Goal: Task Accomplishment & Management: Complete application form

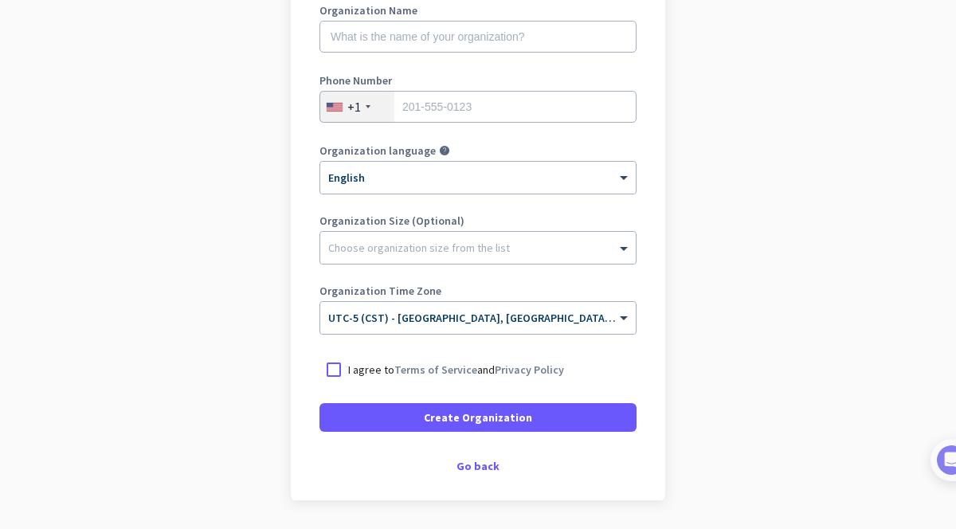
scroll to position [240, 0]
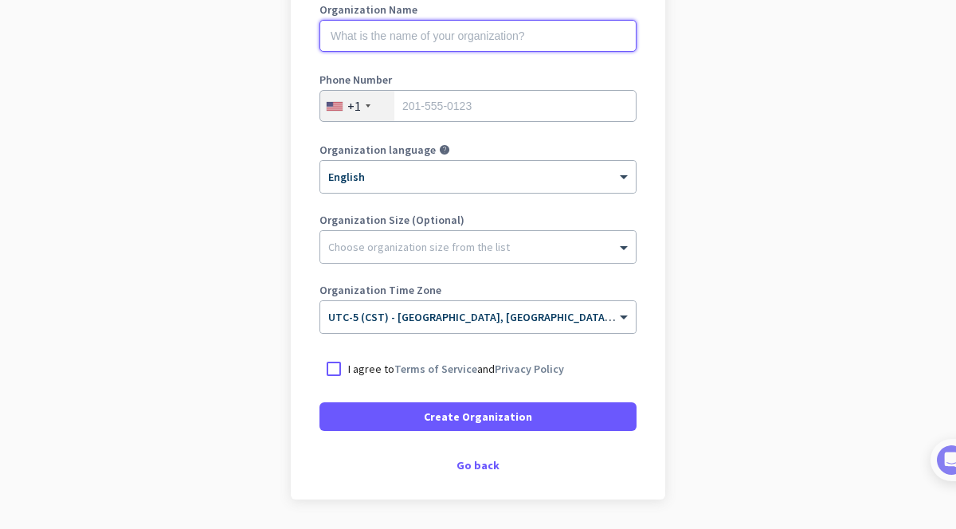
click at [489, 29] on input "text" at bounding box center [477, 36] width 317 height 32
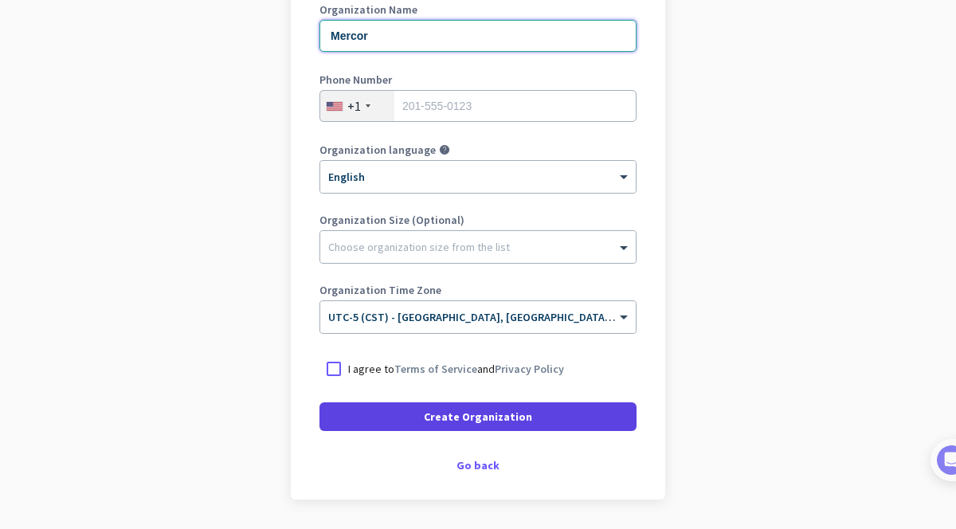
type input "Mercor"
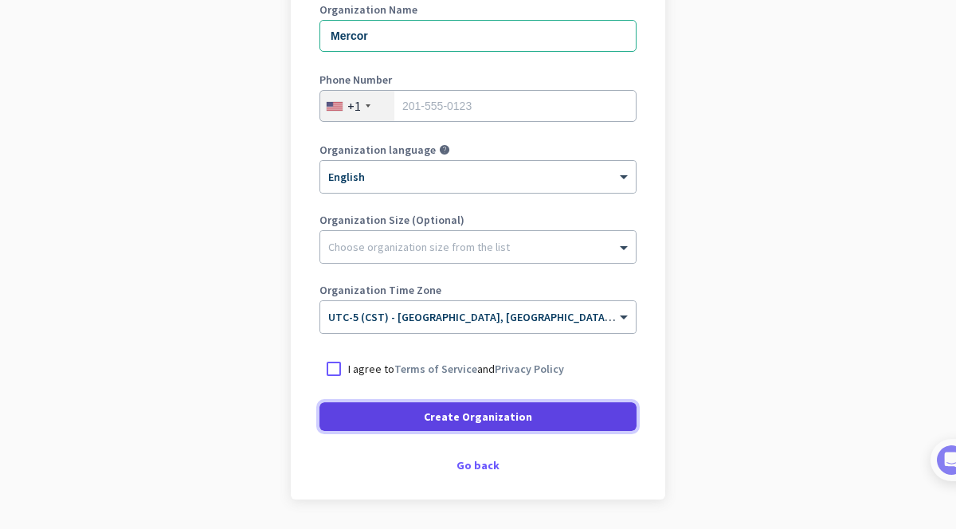
click at [531, 408] on span at bounding box center [477, 416] width 317 height 38
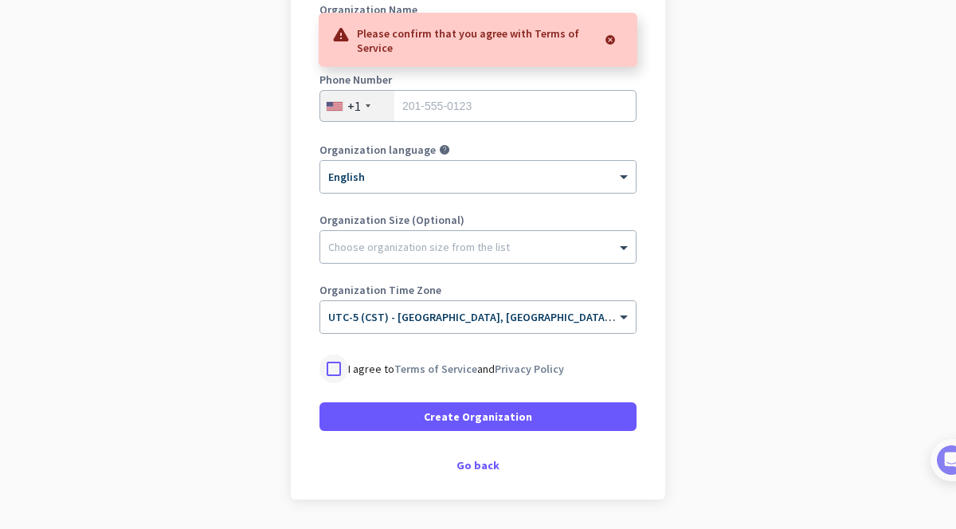
click at [335, 368] on div at bounding box center [333, 368] width 29 height 29
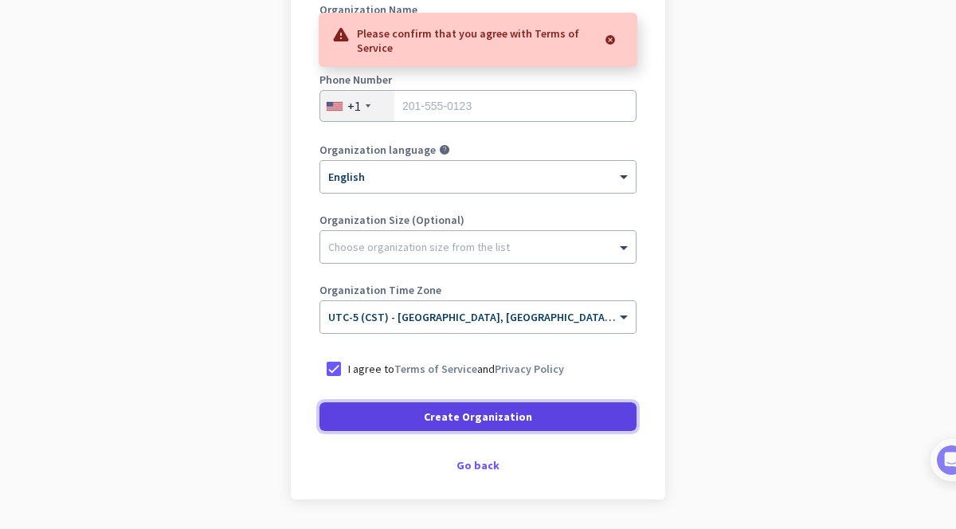
click at [407, 416] on span at bounding box center [477, 416] width 317 height 38
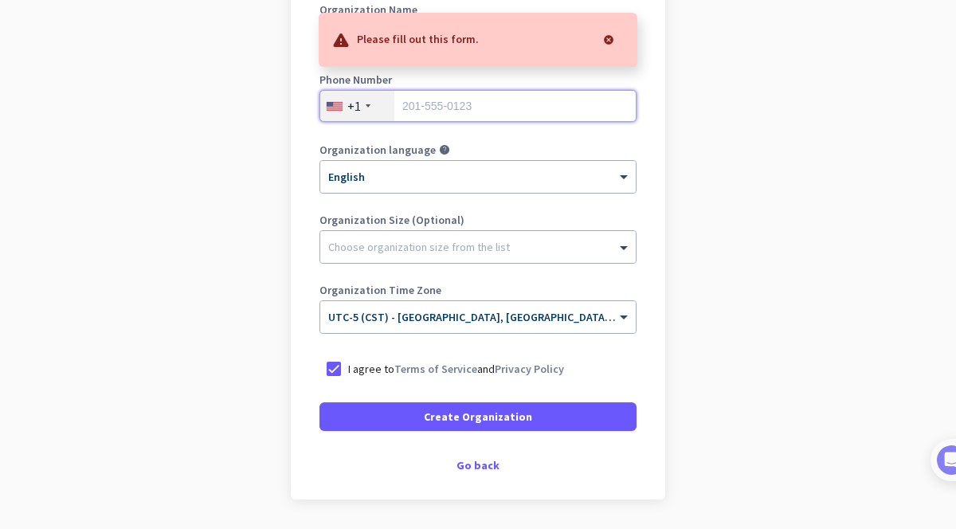
click at [468, 107] on input "tel" at bounding box center [477, 106] width 317 height 32
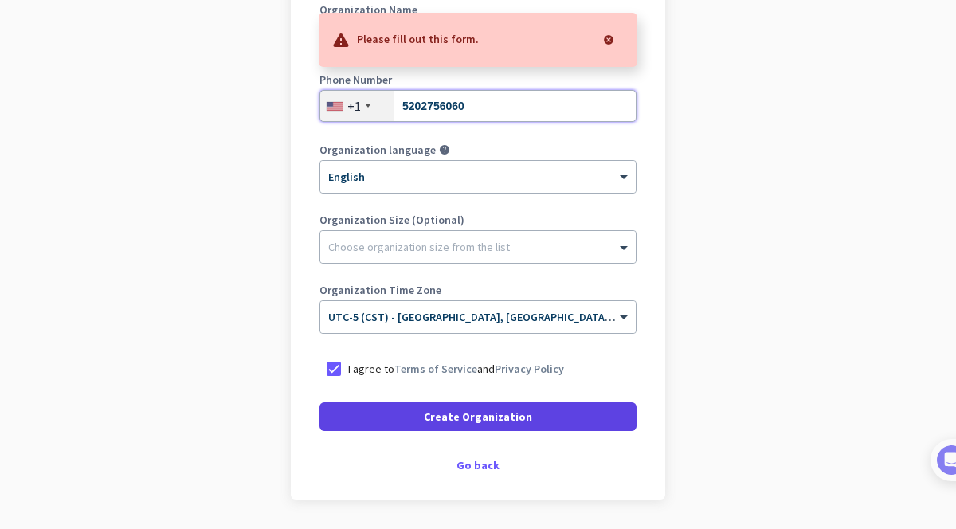
type input "5202756060"
click at [487, 421] on span "Create Organization" at bounding box center [478, 417] width 108 height 16
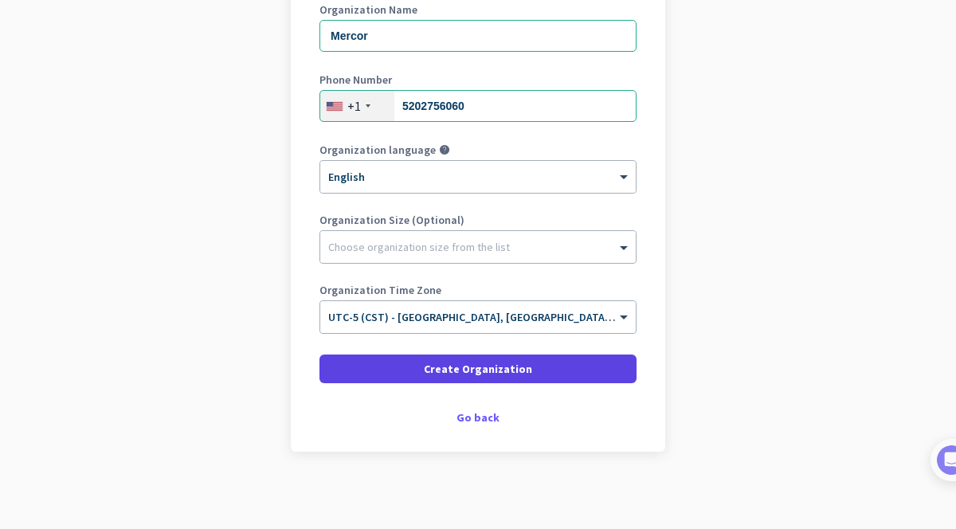
click at [487, 421] on div "Go back" at bounding box center [477, 417] width 317 height 11
